Goal: Task Accomplishment & Management: Use online tool/utility

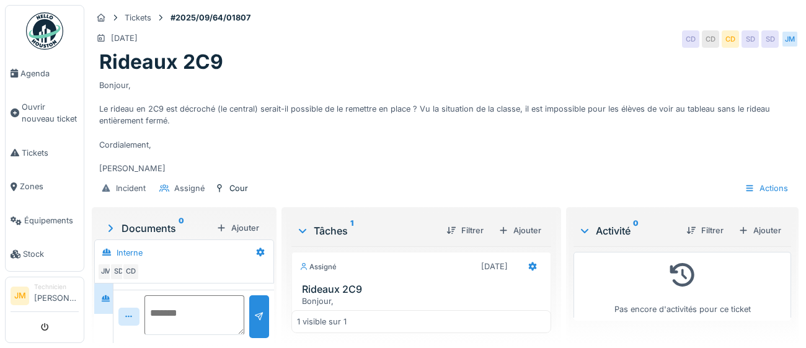
scroll to position [42, 0]
click at [770, 230] on div "Ajouter" at bounding box center [759, 230] width 53 height 17
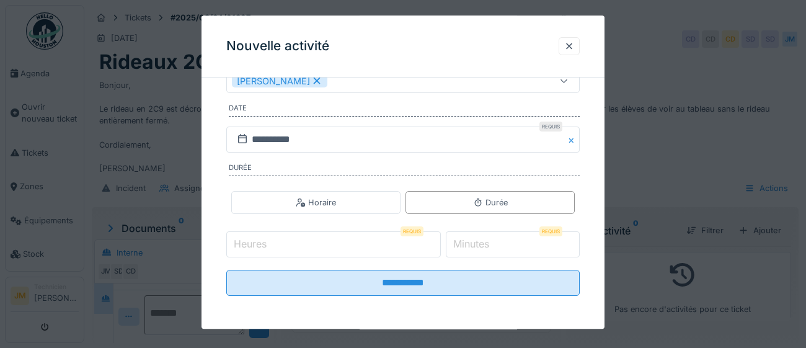
scroll to position [200, 0]
click at [288, 249] on input "Heures" at bounding box center [333, 244] width 214 height 26
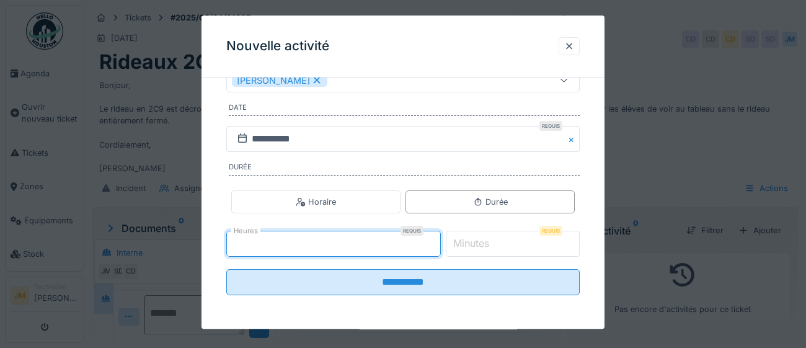
type input "*"
click at [491, 242] on label "Minutes" at bounding box center [471, 243] width 41 height 15
click at [493, 242] on input "*" at bounding box center [513, 244] width 134 height 26
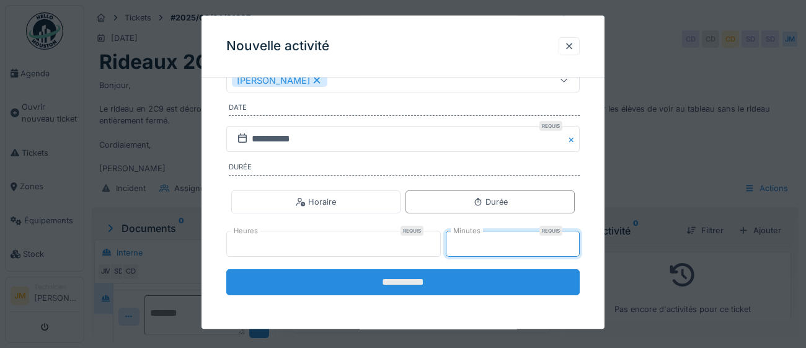
type input "**"
click at [388, 283] on input "**********" at bounding box center [402, 283] width 353 height 26
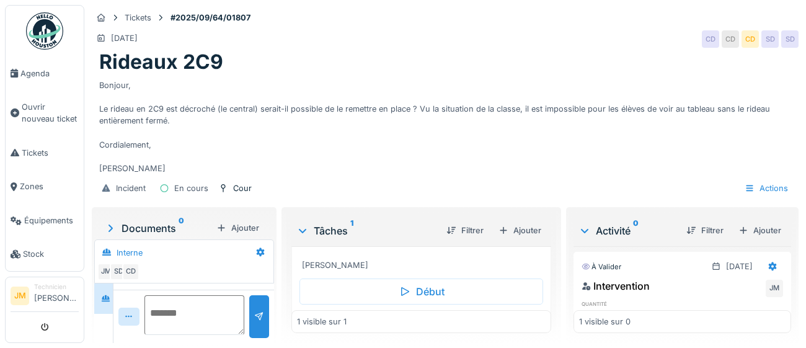
scroll to position [155, 0]
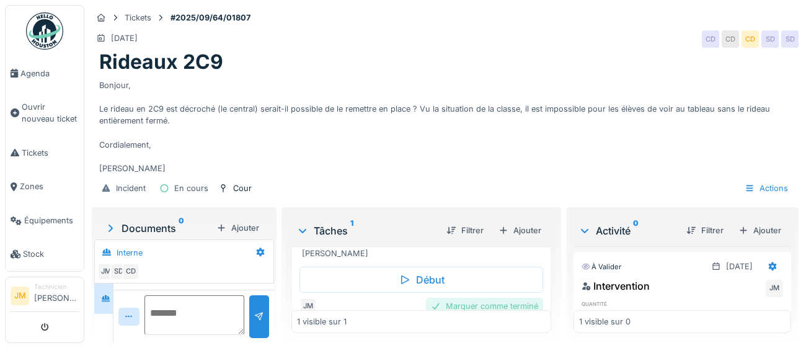
click at [473, 302] on div "Marquer comme terminé" at bounding box center [484, 305] width 117 height 17
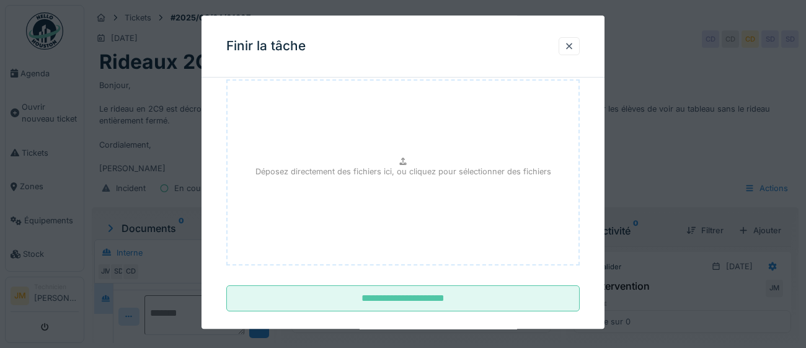
scroll to position [140, 0]
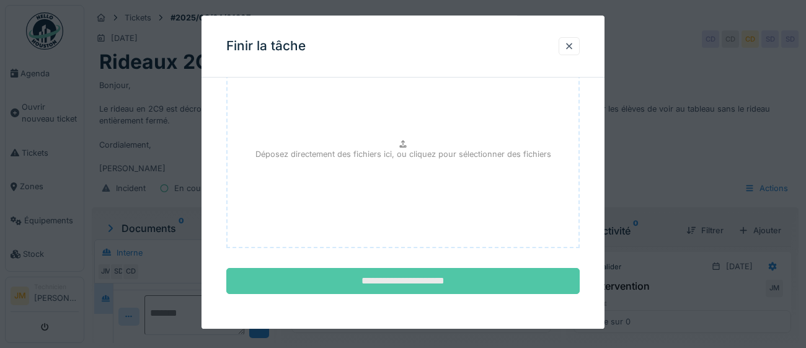
click at [434, 278] on input "**********" at bounding box center [402, 281] width 353 height 26
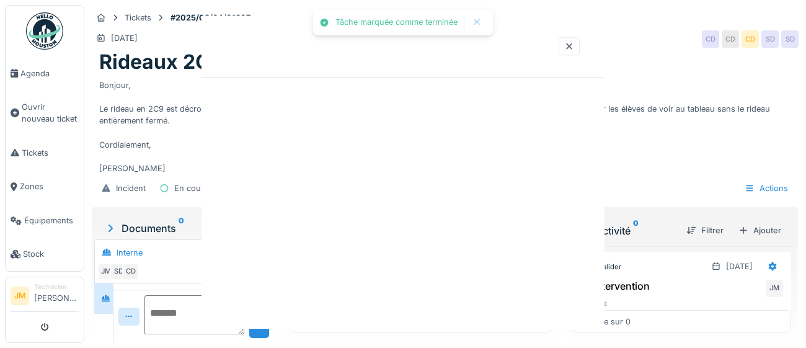
scroll to position [154, 0]
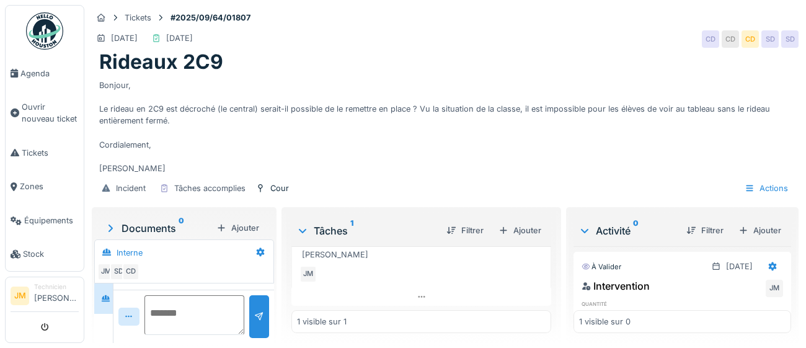
click at [41, 28] on img at bounding box center [44, 30] width 37 height 37
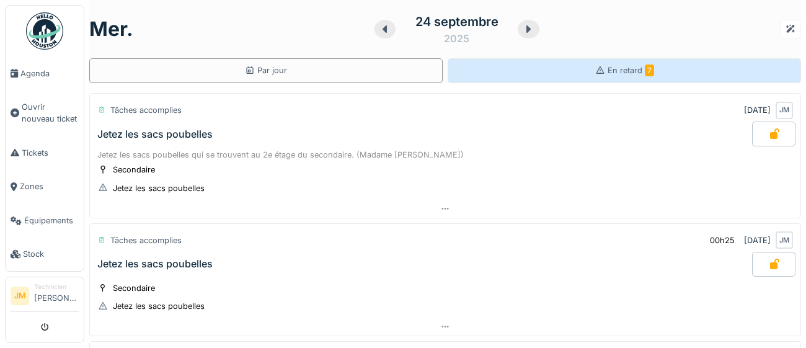
click at [601, 69] on icon at bounding box center [600, 70] width 10 height 8
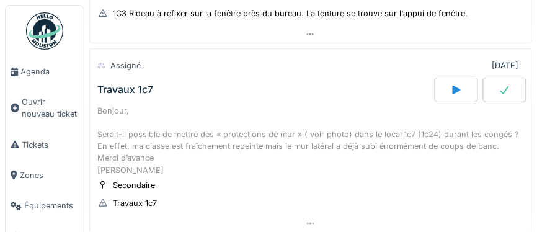
scroll to position [477, 0]
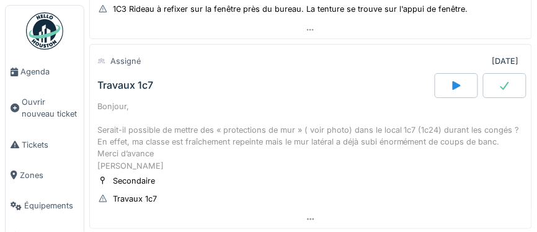
click at [506, 81] on icon at bounding box center [504, 86] width 12 height 10
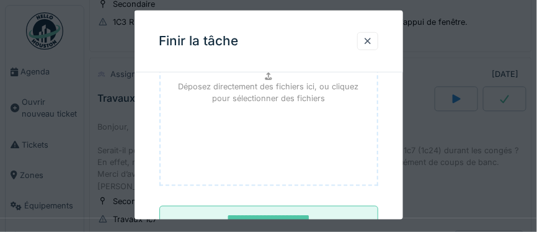
scroll to position [243, 0]
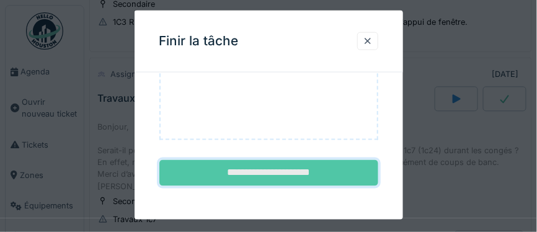
click at [280, 169] on input "**********" at bounding box center [268, 173] width 219 height 26
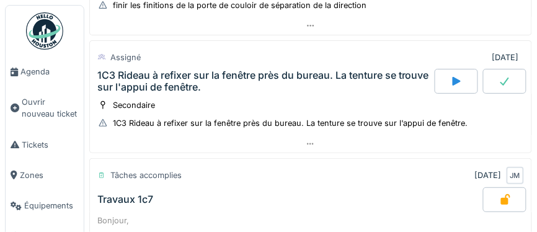
scroll to position [353, 0]
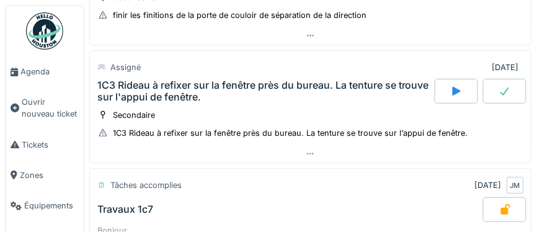
click at [508, 89] on icon at bounding box center [504, 91] width 12 height 10
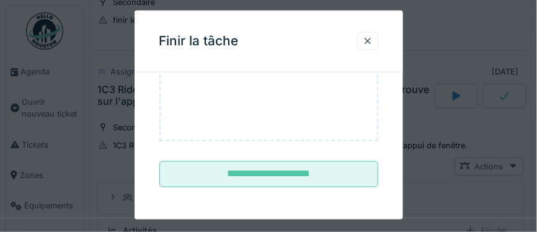
scroll to position [243, 0]
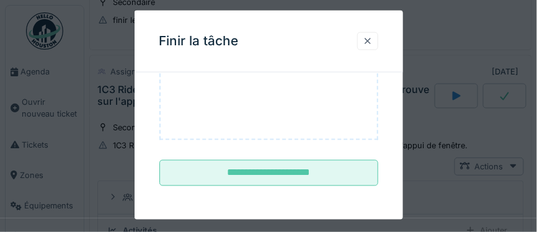
click at [369, 44] on div at bounding box center [368, 41] width 10 height 12
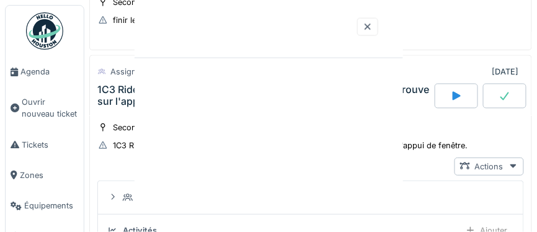
scroll to position [0, 0]
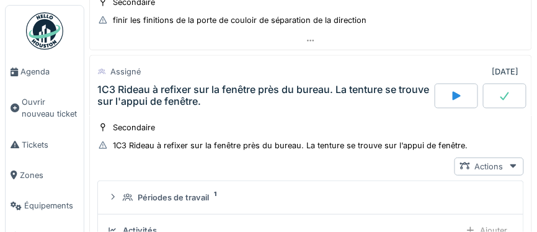
click at [239, 85] on div "1C3 Rideau à refixer sur la fenêtre près du bureau. La tenture se trouve sur l'…" at bounding box center [264, 96] width 335 height 24
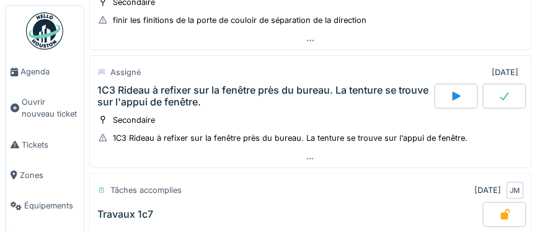
click at [239, 85] on div "1C3 Rideau à refixer sur la fenêtre près du bureau. La tenture se trouve sur l'…" at bounding box center [264, 96] width 335 height 24
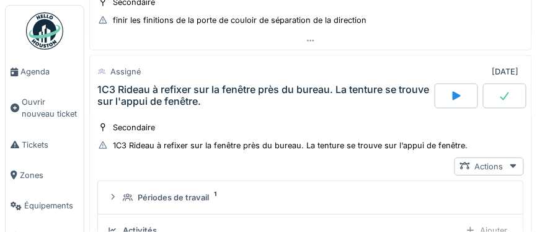
click at [239, 85] on div "1C3 Rideau à refixer sur la fenêtre près du bureau. La tenture se trouve sur l'…" at bounding box center [264, 96] width 335 height 24
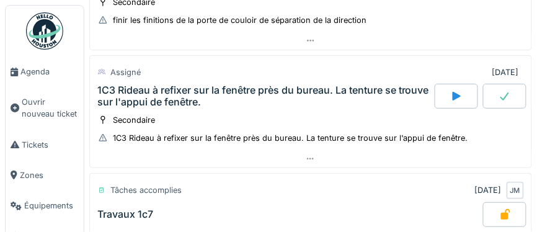
click at [239, 85] on div "1C3 Rideau à refixer sur la fenêtre près du bureau. La tenture se trouve sur l'…" at bounding box center [264, 96] width 335 height 24
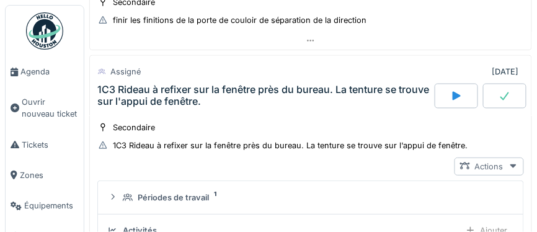
click at [513, 164] on icon at bounding box center [513, 166] width 6 height 4
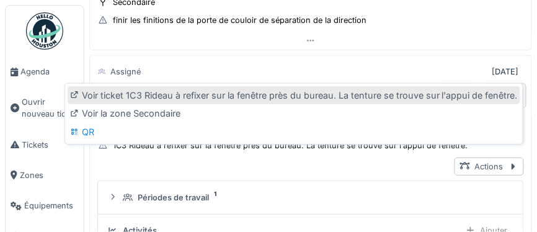
click at [271, 97] on div "Voir ticket 1C3 Rideau à refixer sur la fenêtre près du bureau. La tenture se t…" at bounding box center [294, 95] width 452 height 19
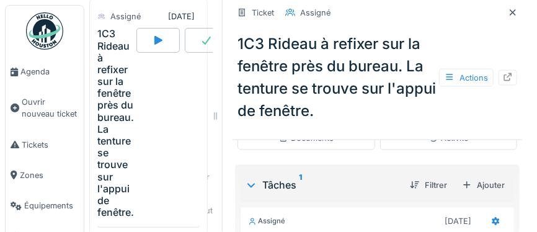
scroll to position [278, 0]
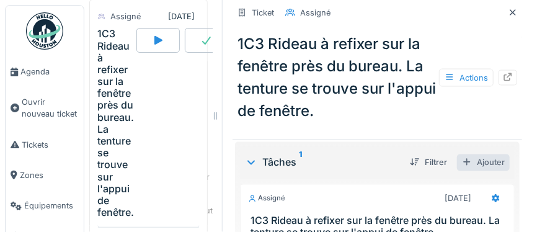
click at [495, 164] on div "Ajouter" at bounding box center [483, 162] width 53 height 17
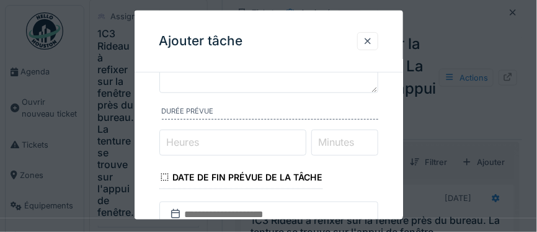
scroll to position [110, 0]
click at [252, 141] on input "Heures" at bounding box center [232, 142] width 147 height 26
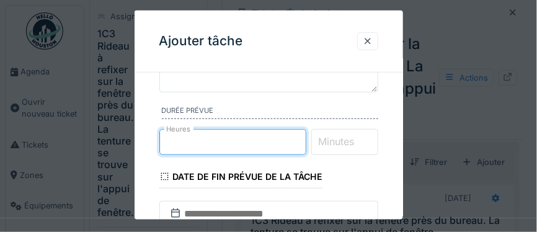
type input "*"
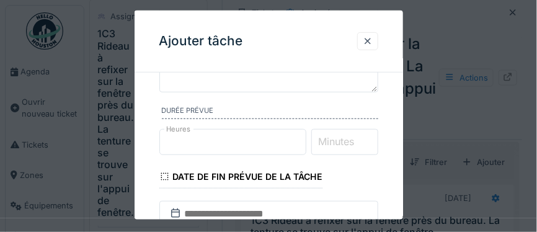
click at [332, 143] on label "Minutes" at bounding box center [336, 141] width 41 height 15
click at [332, 143] on input "Minutes" at bounding box center [344, 142] width 67 height 26
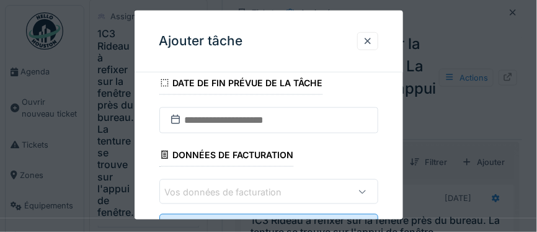
scroll to position [233, 0]
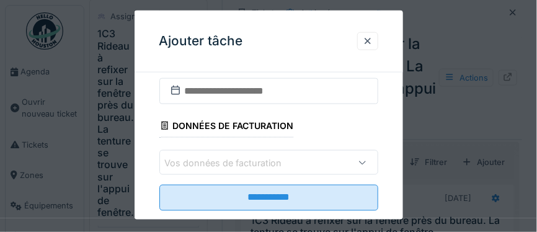
type input "**"
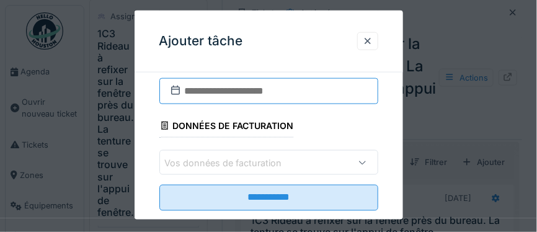
click at [200, 94] on input "text" at bounding box center [268, 91] width 219 height 26
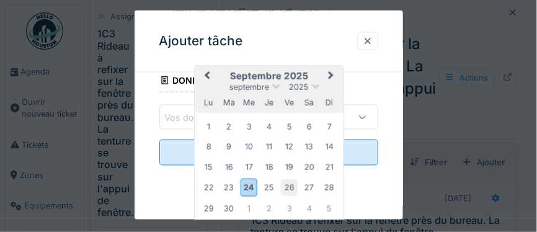
scroll to position [278, 0]
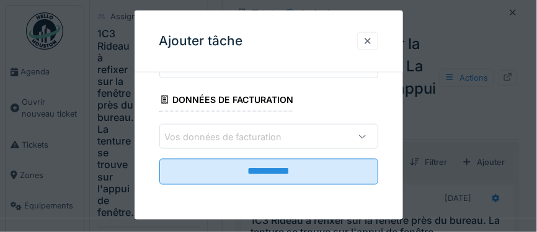
click at [322, 27] on div "Ajouter tâche" at bounding box center [268, 42] width 268 height 62
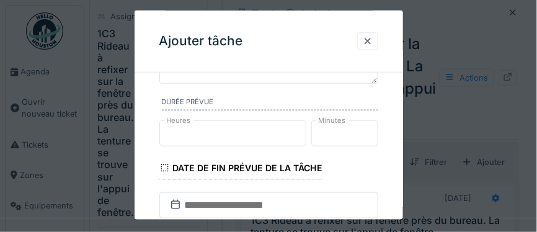
scroll to position [118, 0]
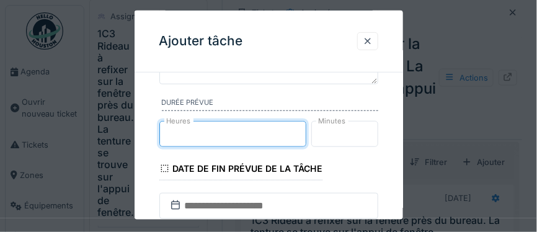
click at [187, 133] on input "*" at bounding box center [232, 134] width 147 height 26
type input "*"
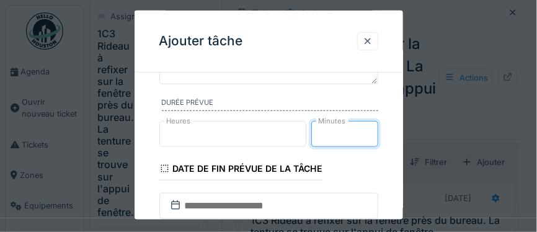
click at [336, 132] on input "**" at bounding box center [344, 134] width 67 height 26
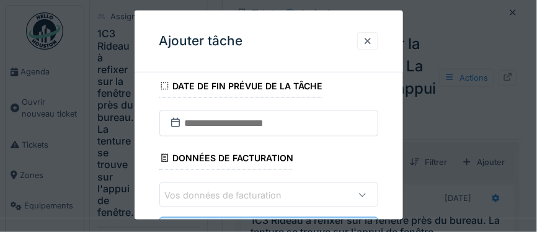
scroll to position [180, 0]
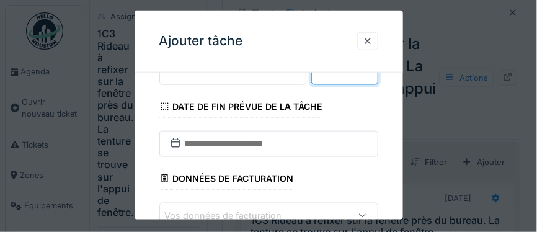
type input "**"
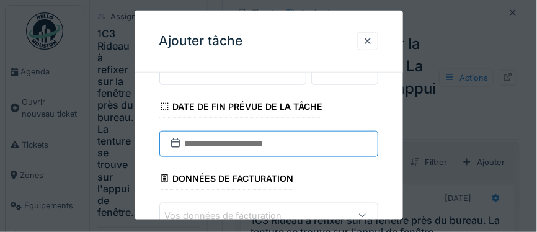
click at [226, 143] on input "text" at bounding box center [268, 144] width 219 height 26
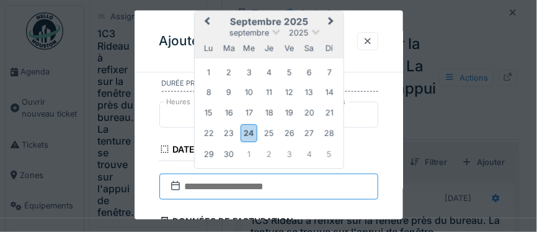
scroll to position [115, 0]
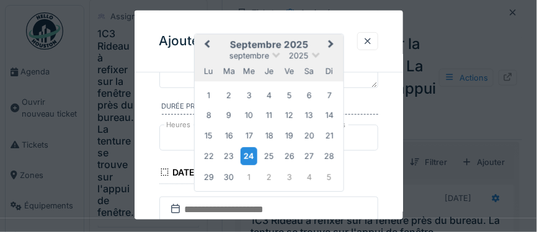
click at [250, 154] on div "24" at bounding box center [248, 156] width 17 height 18
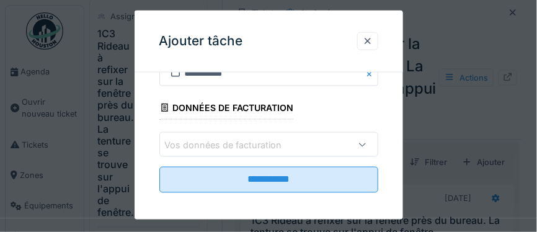
scroll to position [256, 0]
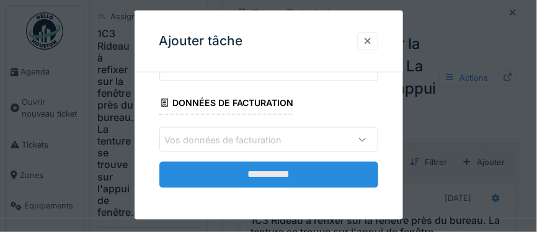
click at [253, 176] on input "**********" at bounding box center [268, 175] width 219 height 26
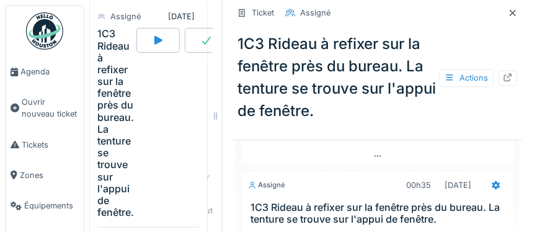
scroll to position [0, 0]
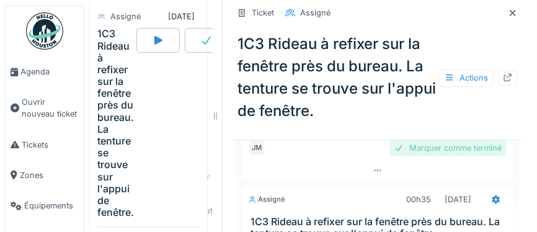
click at [441, 147] on div "Marquer comme terminé" at bounding box center [447, 147] width 117 height 17
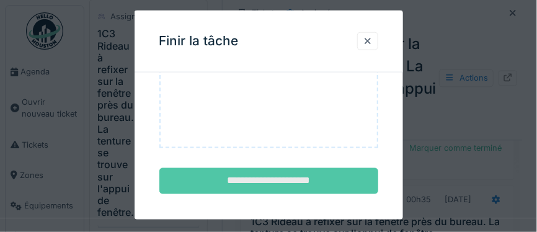
scroll to position [243, 0]
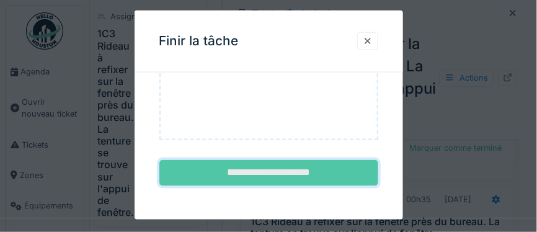
click at [288, 171] on input "**********" at bounding box center [268, 173] width 219 height 26
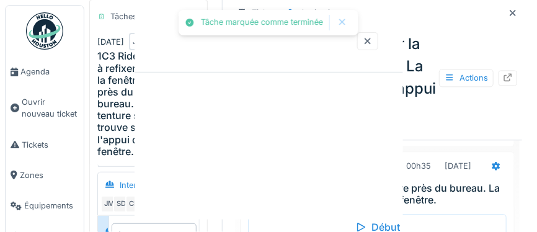
scroll to position [0, 0]
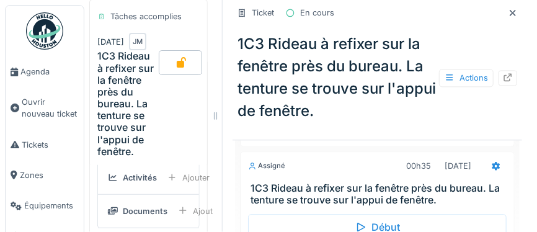
click at [35, 28] on img at bounding box center [44, 30] width 37 height 37
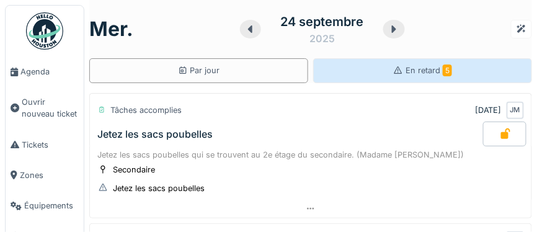
click at [433, 72] on span "En retard 5" at bounding box center [428, 70] width 46 height 9
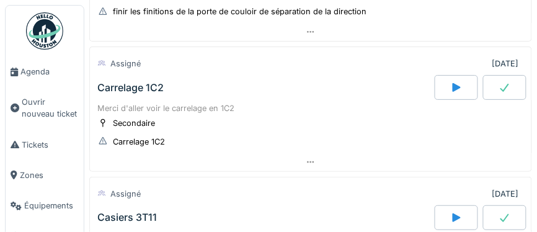
scroll to position [356, 0]
